Goal: Check status: Check status

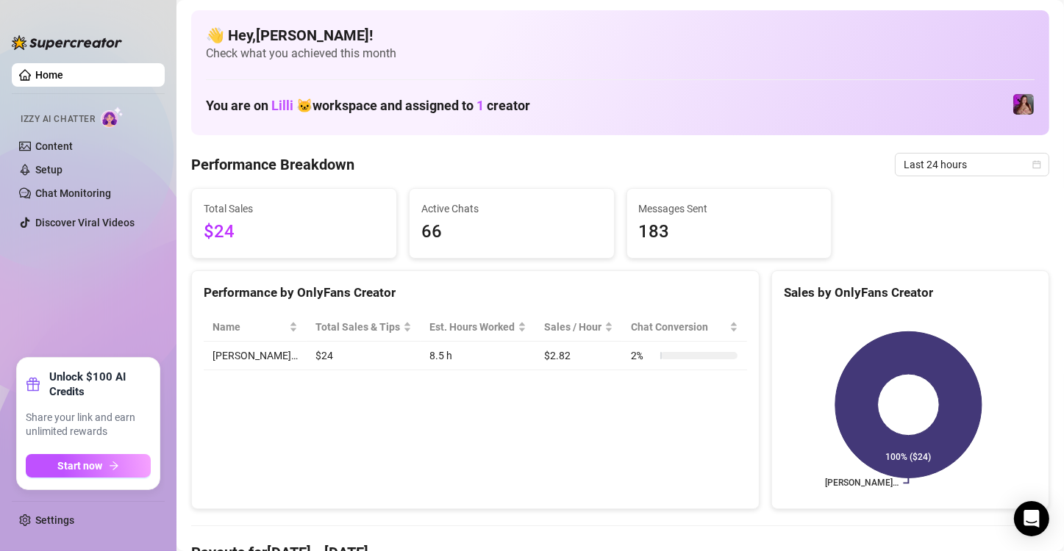
scroll to position [147, 0]
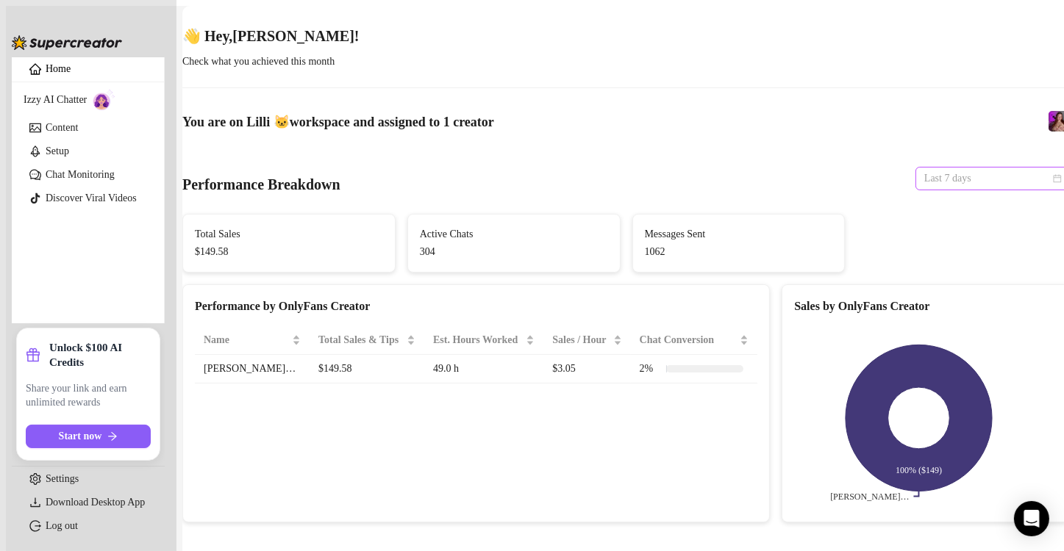
click at [924, 169] on span "Last 7 days" at bounding box center [992, 179] width 137 height 22
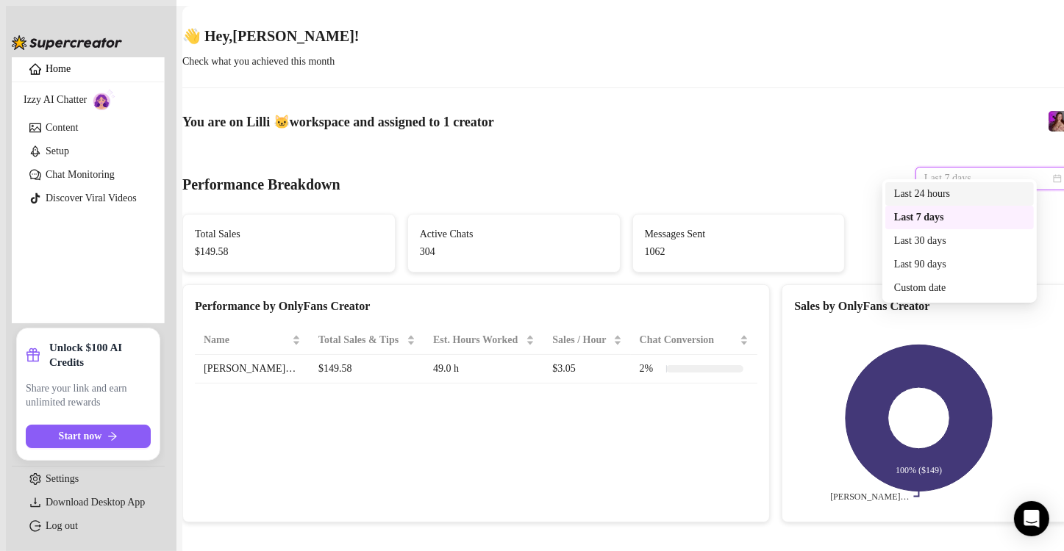
click at [905, 203] on div "Last 24 hours" at bounding box center [959, 194] width 148 height 24
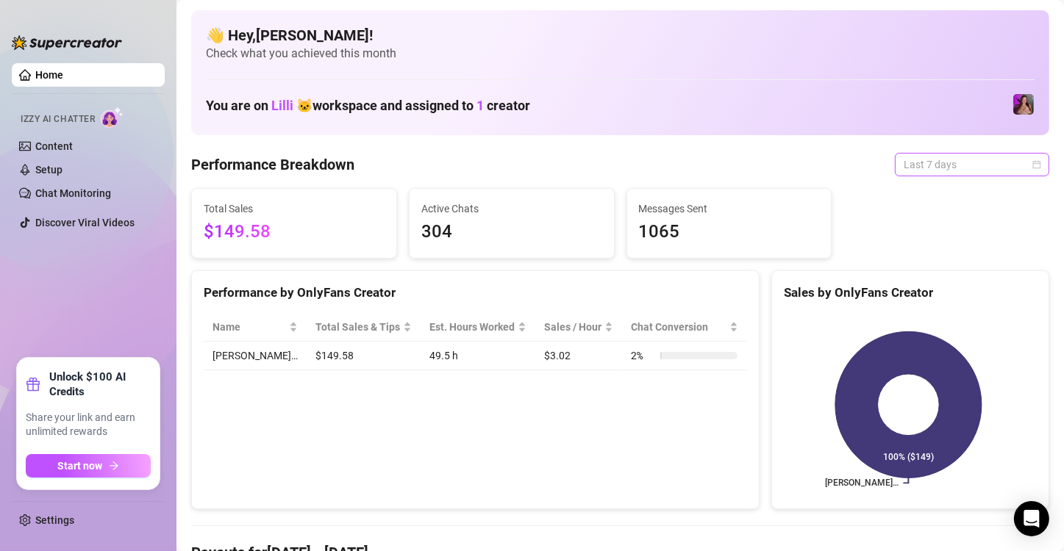
click at [931, 168] on span "Last 7 days" at bounding box center [971, 165] width 137 height 22
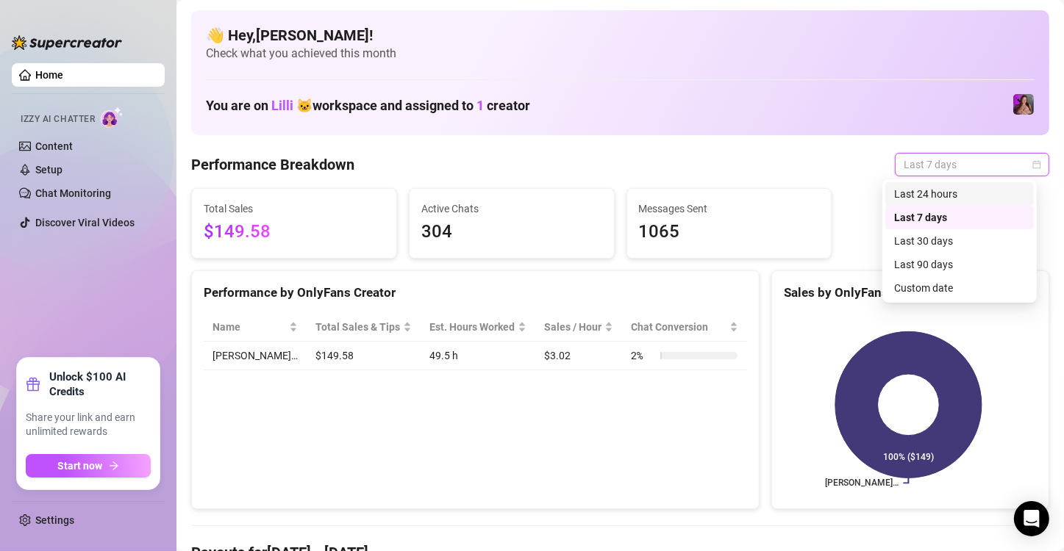
click at [923, 191] on div "Last 24 hours" at bounding box center [959, 194] width 131 height 16
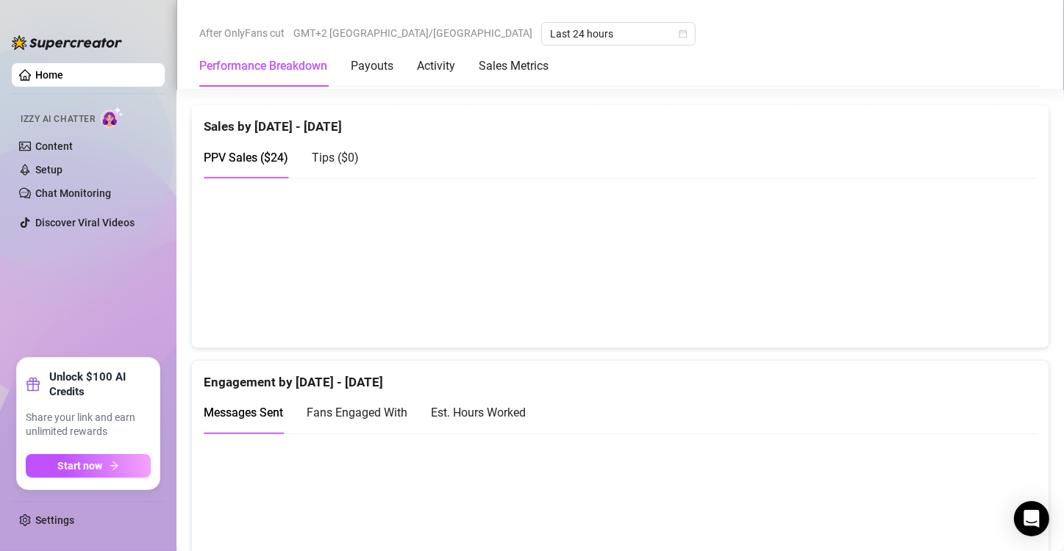
scroll to position [882, 0]
